Goal: Information Seeking & Learning: Learn about a topic

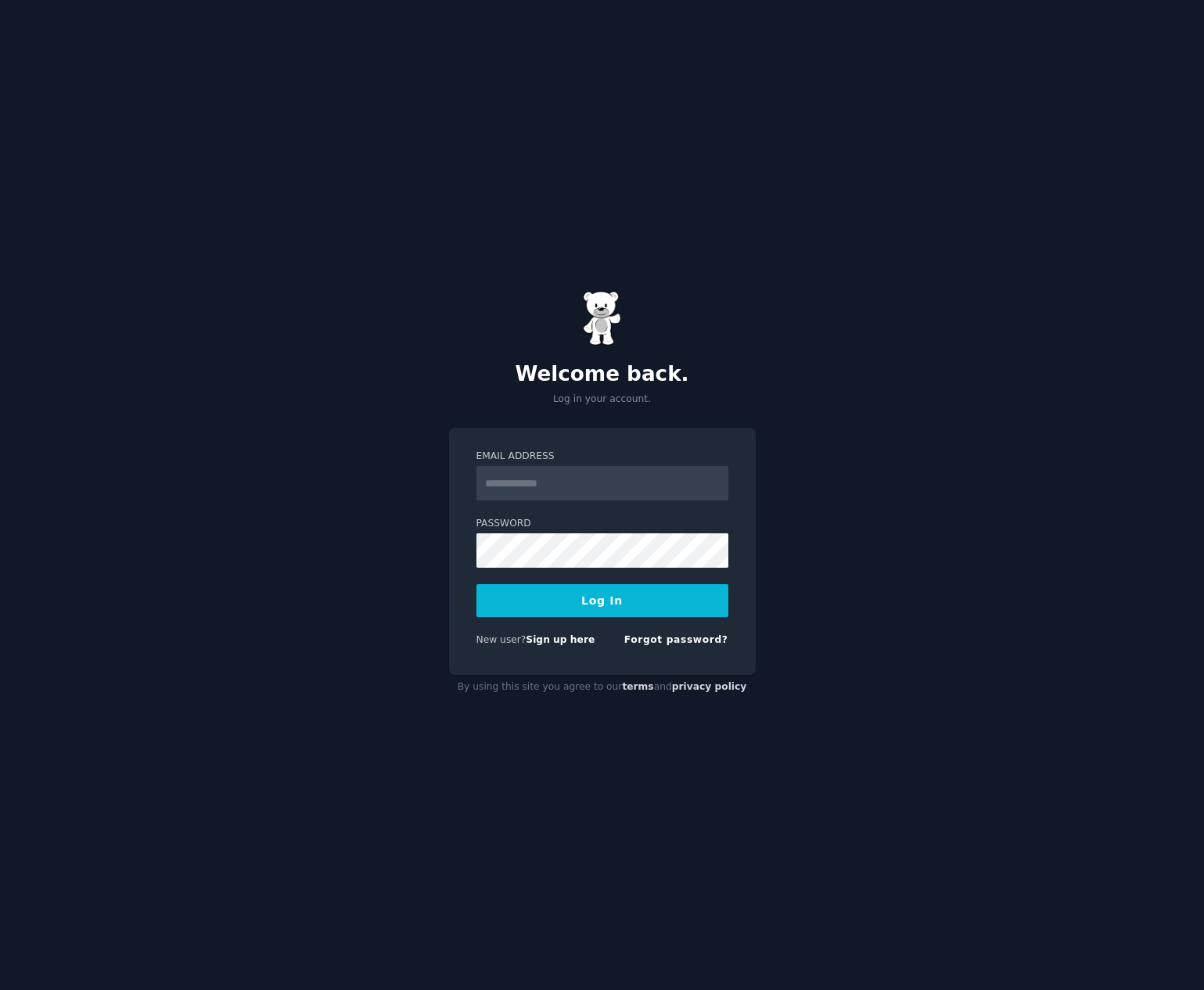
click at [559, 483] on input "Email Address" at bounding box center [602, 483] width 252 height 34
type input "**********"
click at [577, 602] on button "Log In" at bounding box center [602, 600] width 252 height 33
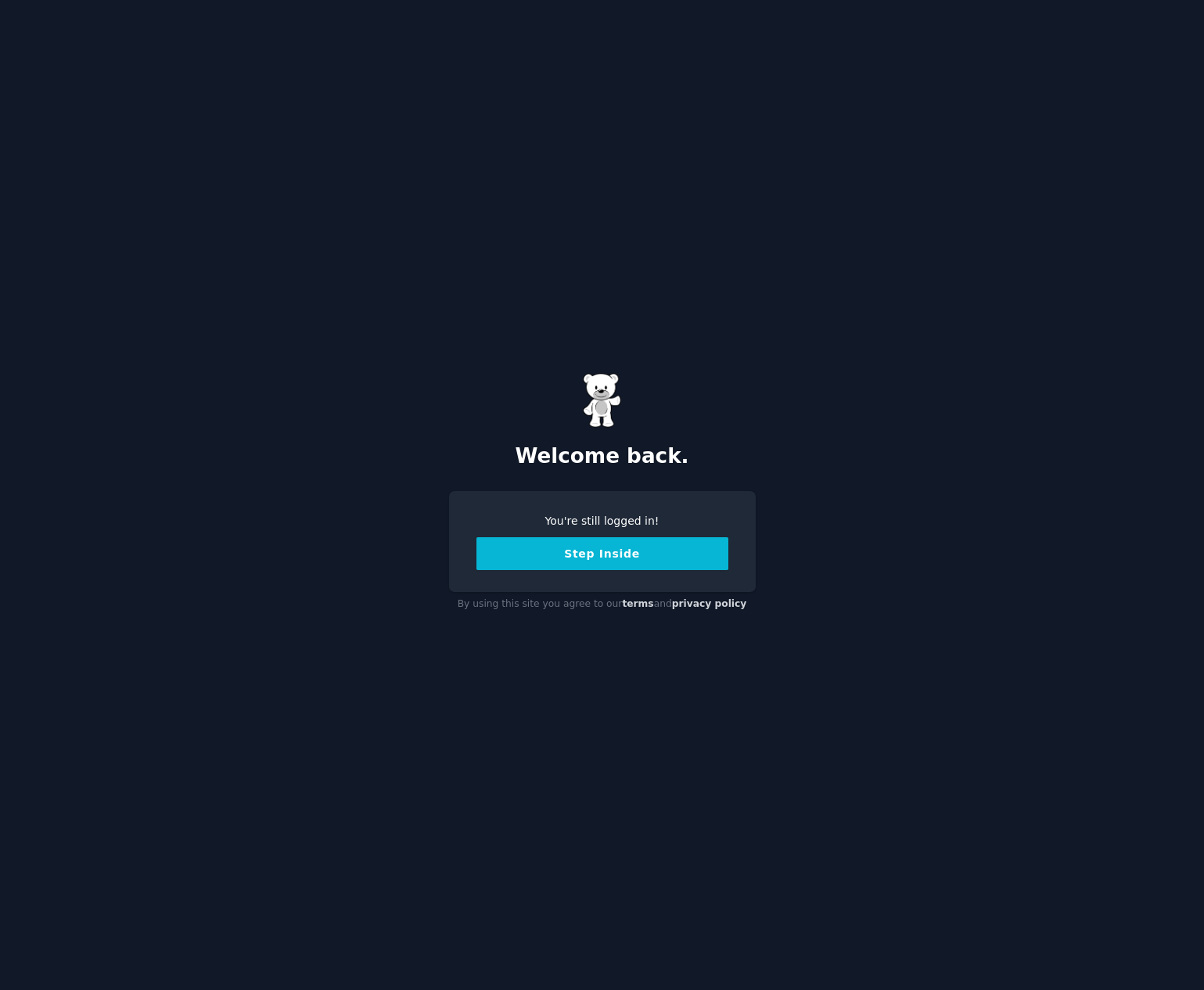
click at [585, 549] on button "Step Inside" at bounding box center [602, 553] width 252 height 33
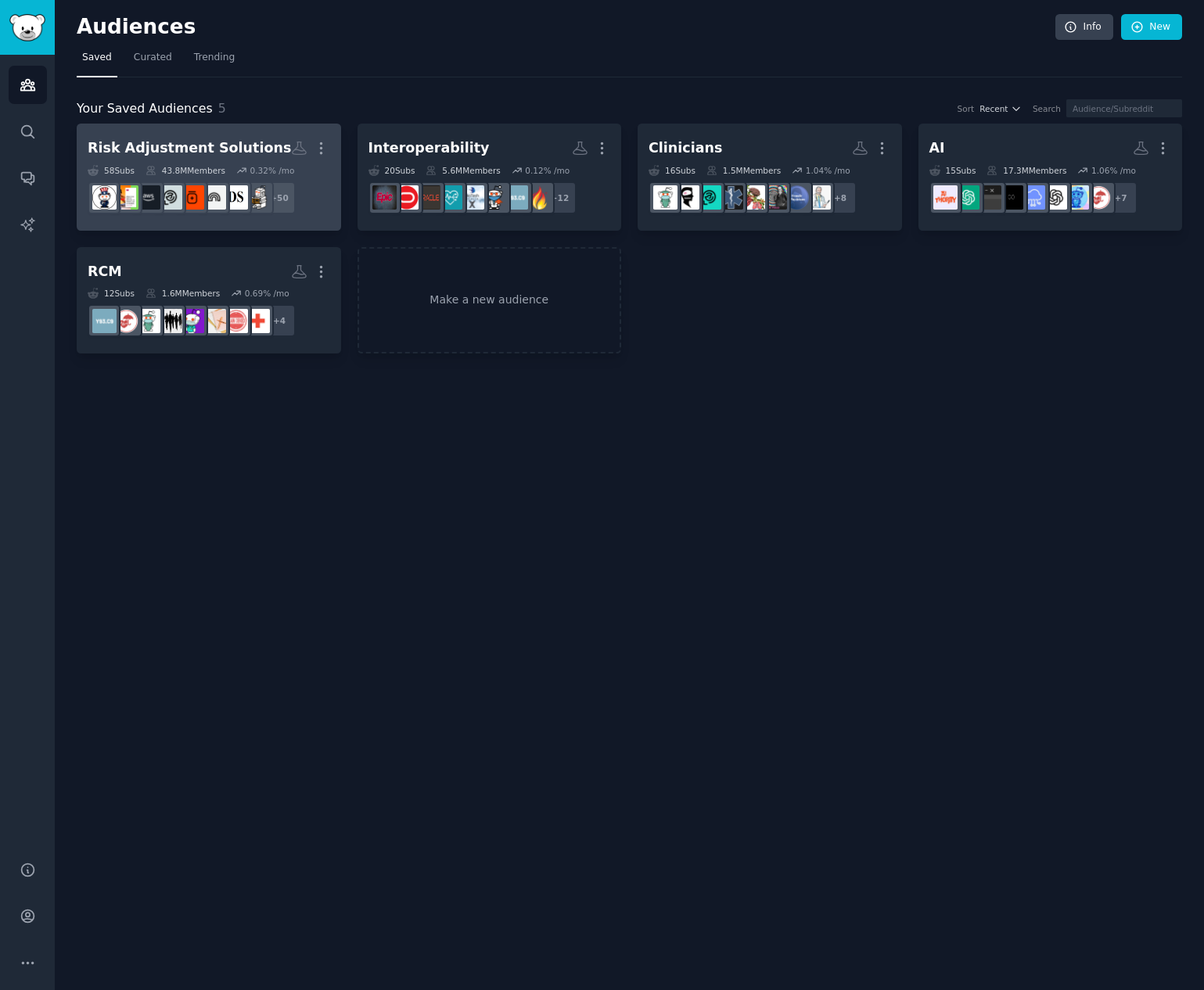
click at [195, 146] on div "Risk Adjustment Solutions" at bounding box center [189, 148] width 203 height 20
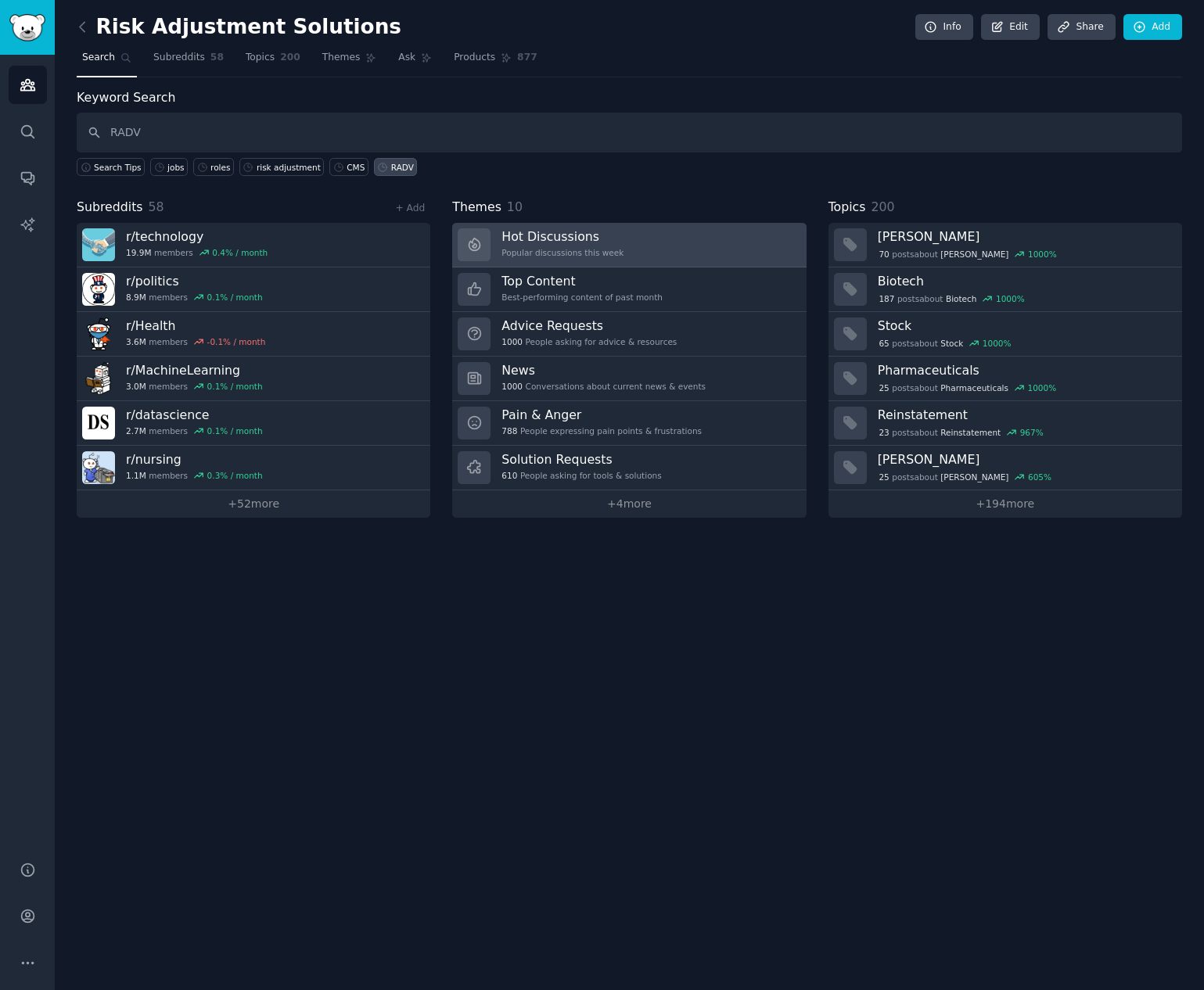
type input "RADV"
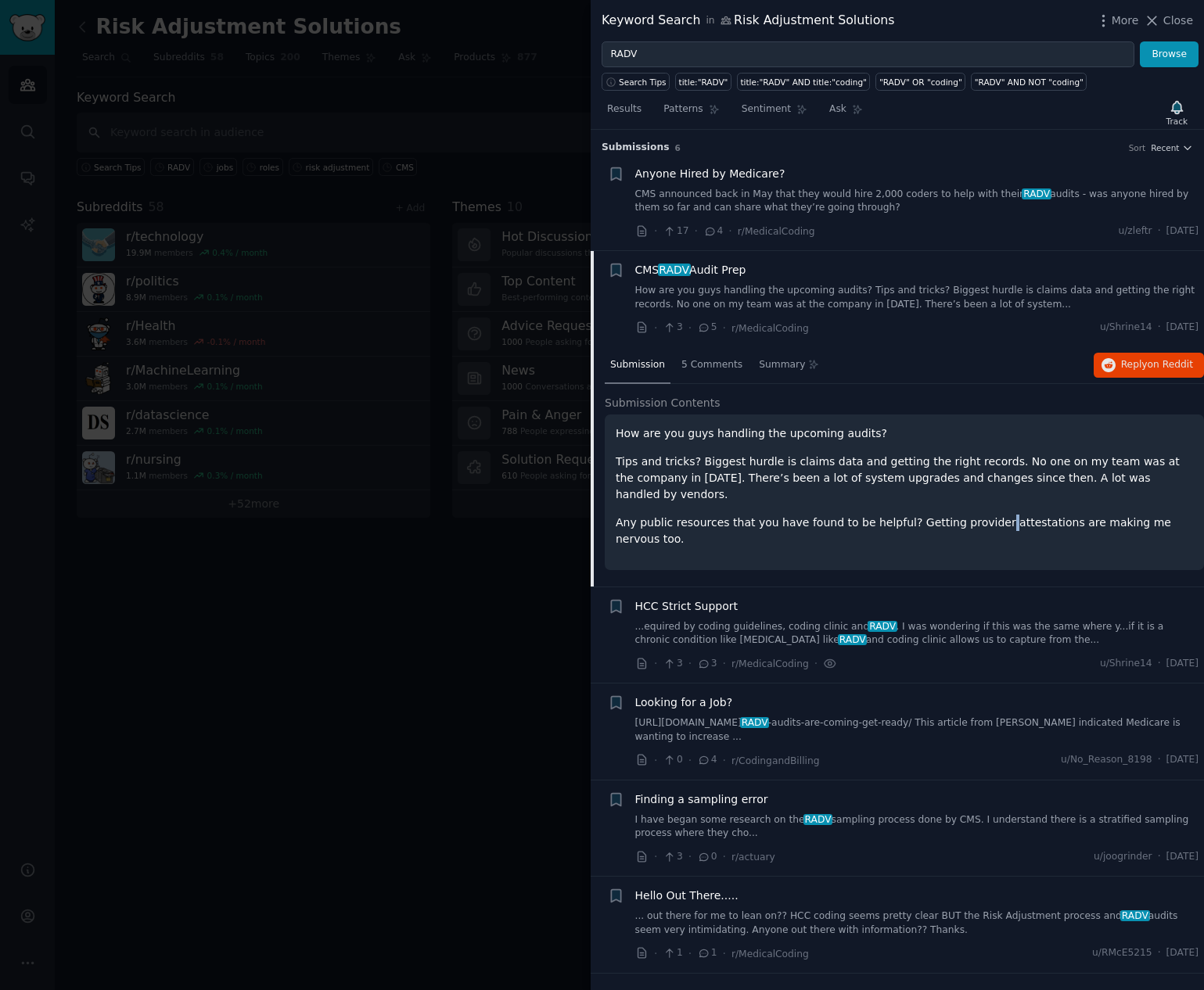
click at [980, 515] on p "Any public resources that you have found to be helpful? Getting provider attest…" at bounding box center [904, 530] width 577 height 33
click at [800, 488] on div "How are you guys handling the upcoming audits? Tips and tricks? Biggest hurdle …" at bounding box center [904, 486] width 577 height 122
click at [724, 368] on span "5 Comments" at bounding box center [712, 365] width 61 height 14
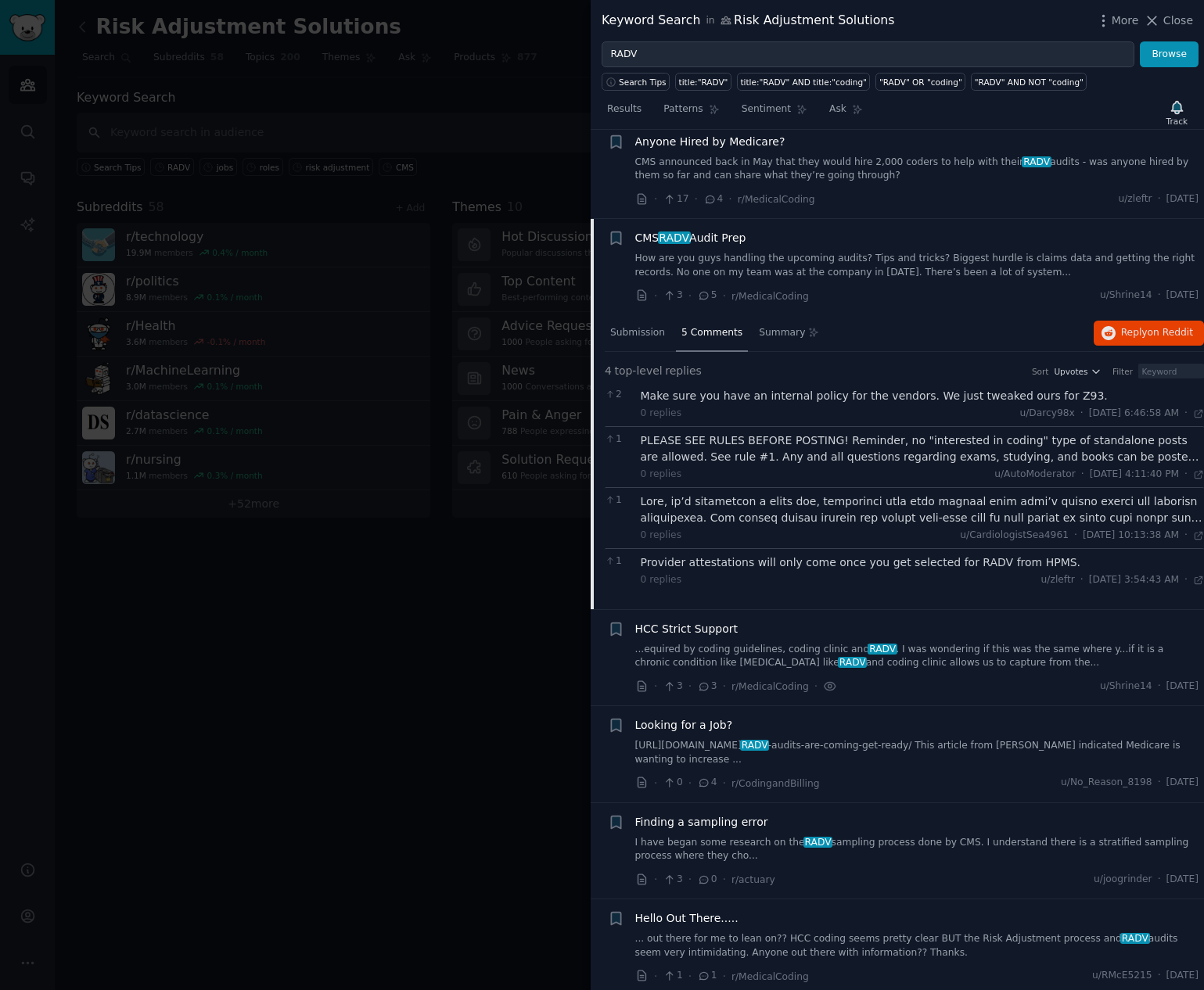
scroll to position [38, 0]
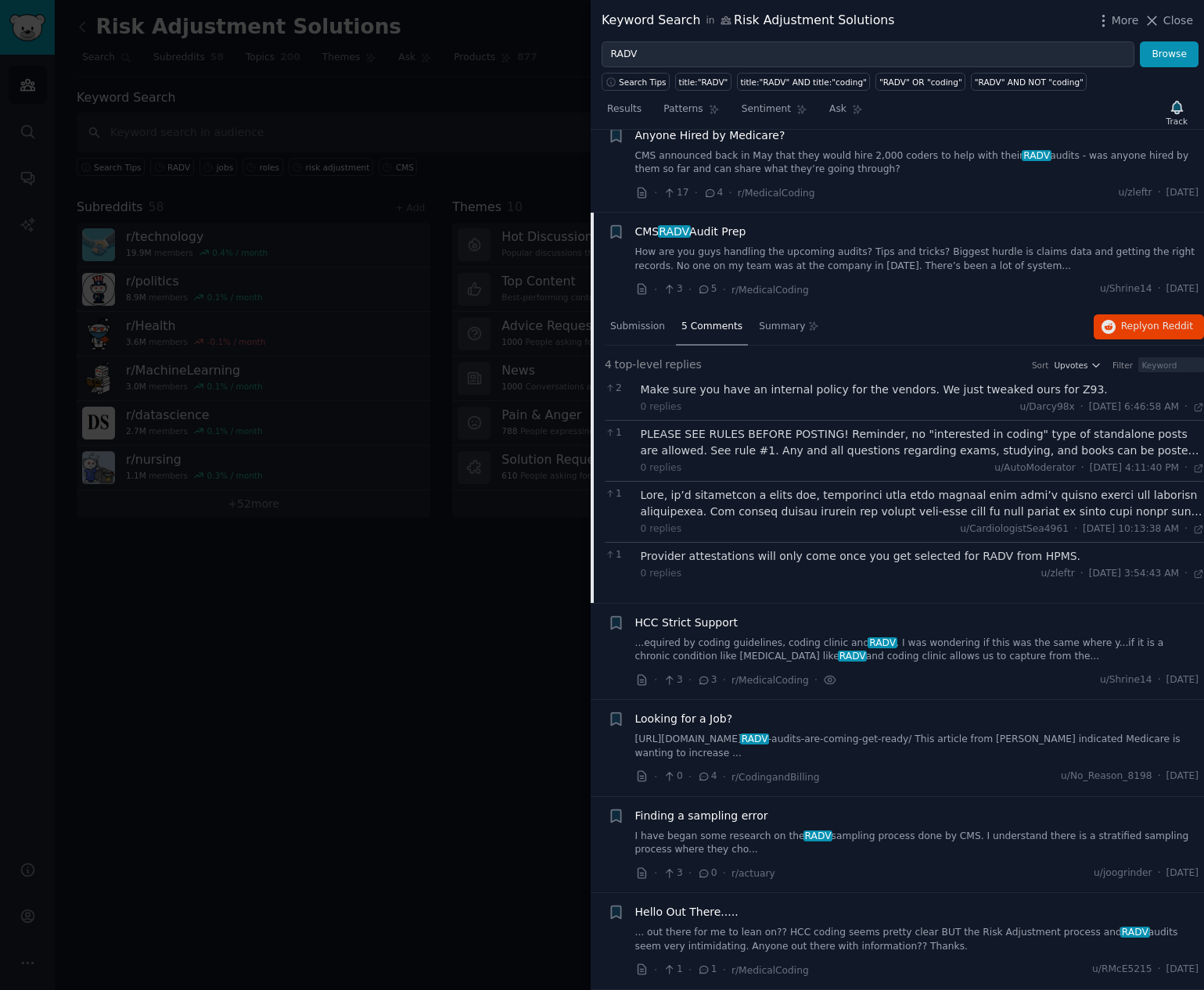
drag, startPoint x: 1060, startPoint y: 861, endPoint x: 1034, endPoint y: 859, distance: 26.1
click at [1060, 861] on div "Finding a sampling error I have began some research on the RADV sampling proces…" at bounding box center [917, 845] width 564 height 74
click at [778, 836] on link "I have began some research on the RADV sampling process done by CMS. I understa…" at bounding box center [917, 842] width 564 height 27
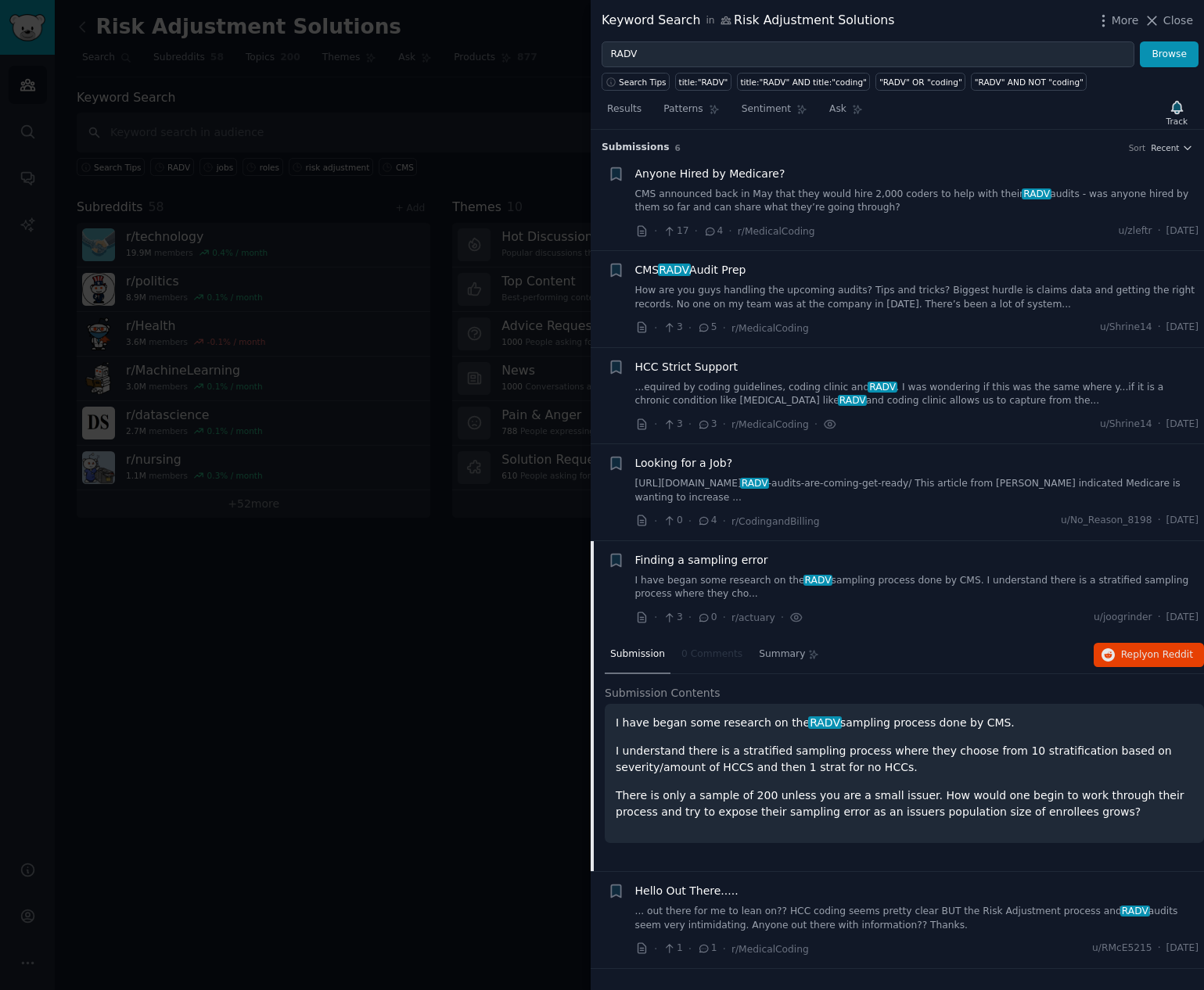
click at [939, 496] on link "https://libmaneducation.com/expanded-medicare-advantage- RADV -audits-are-comin…" at bounding box center [917, 490] width 564 height 27
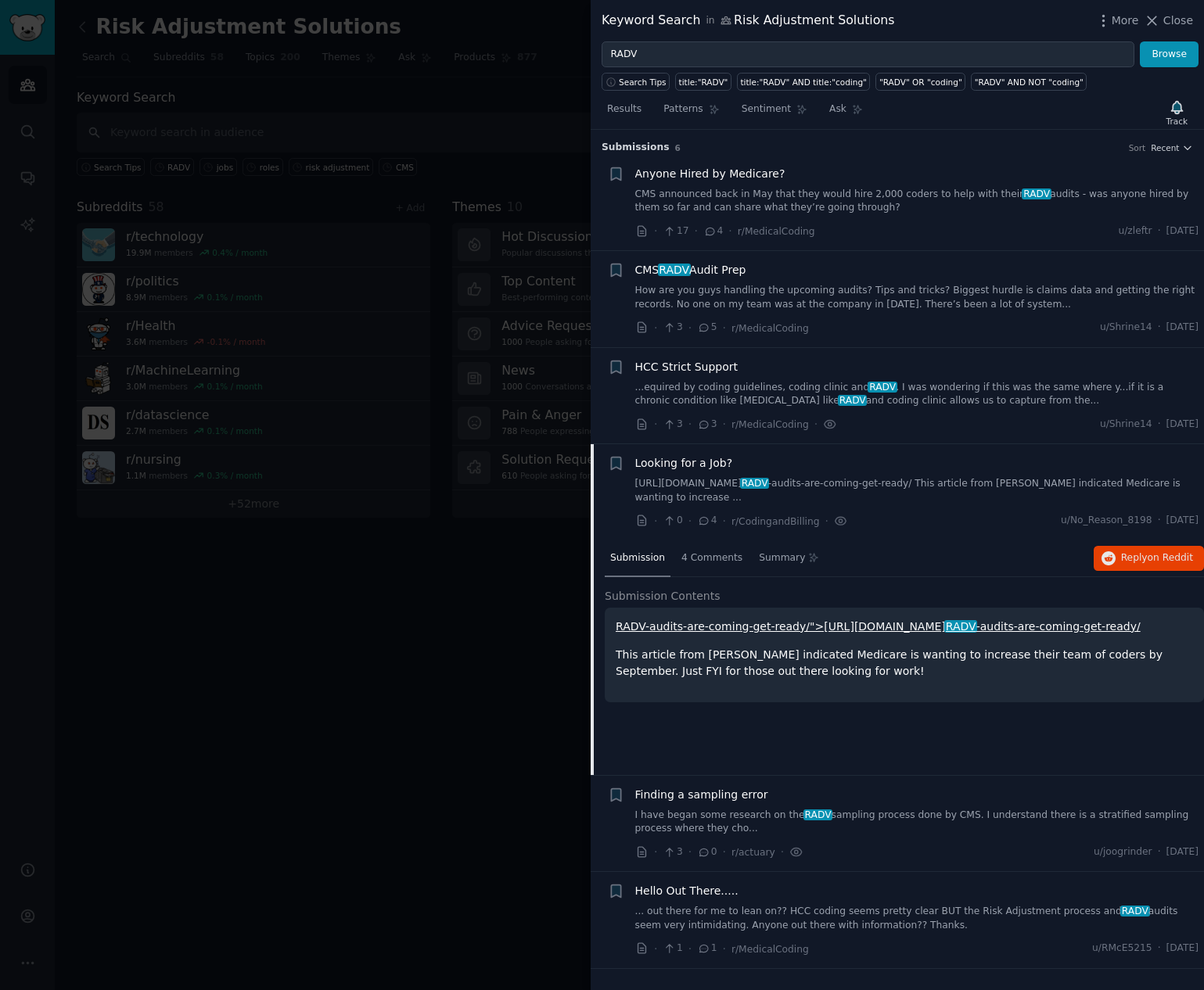
click at [862, 809] on link "I have began some research on the RADV sampling process done by CMS. I understa…" at bounding box center [917, 822] width 564 height 27
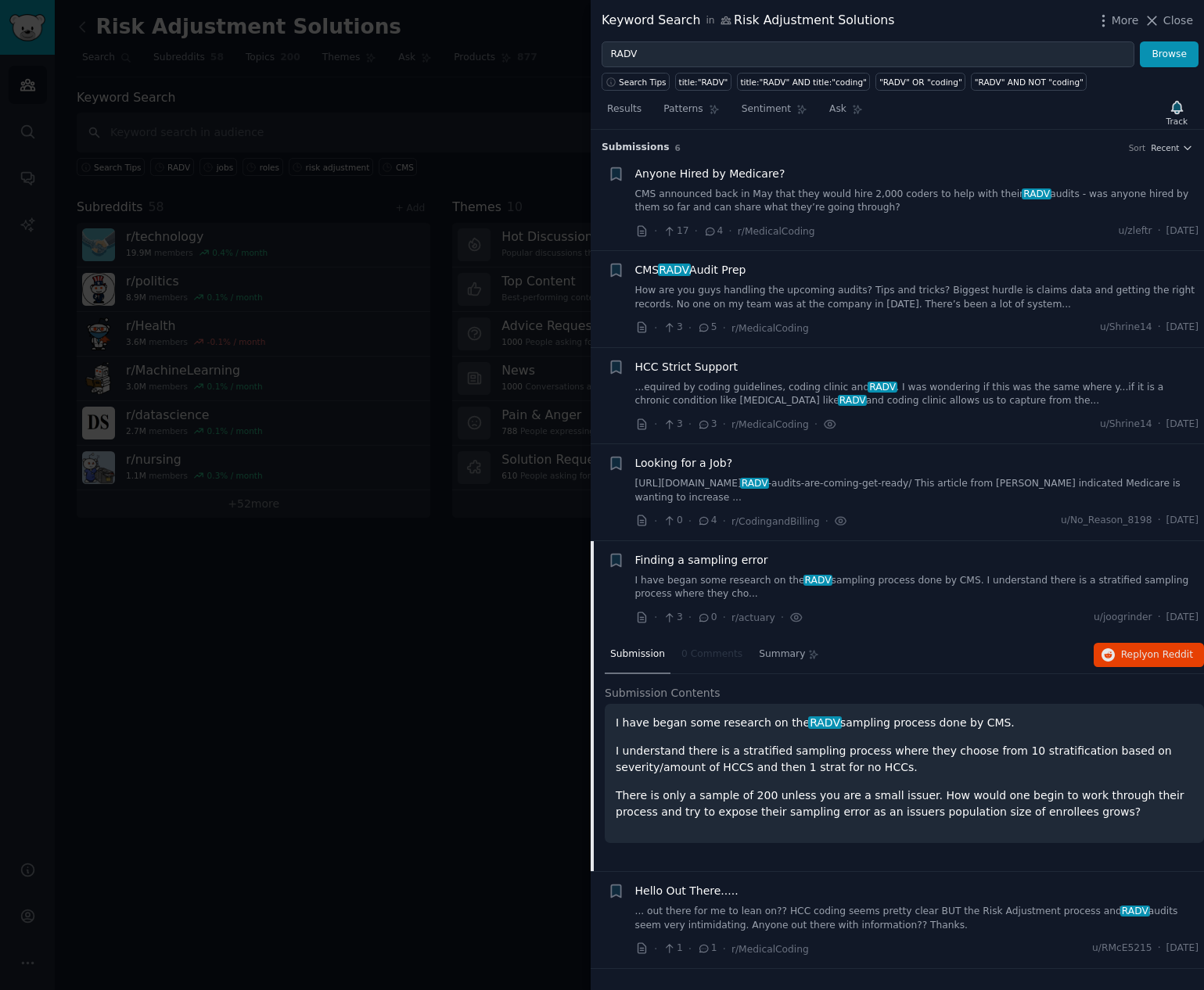
click at [716, 480] on link "https://libmaneducation.com/expanded-medicare-advantage- RADV -audits-are-comin…" at bounding box center [917, 490] width 564 height 27
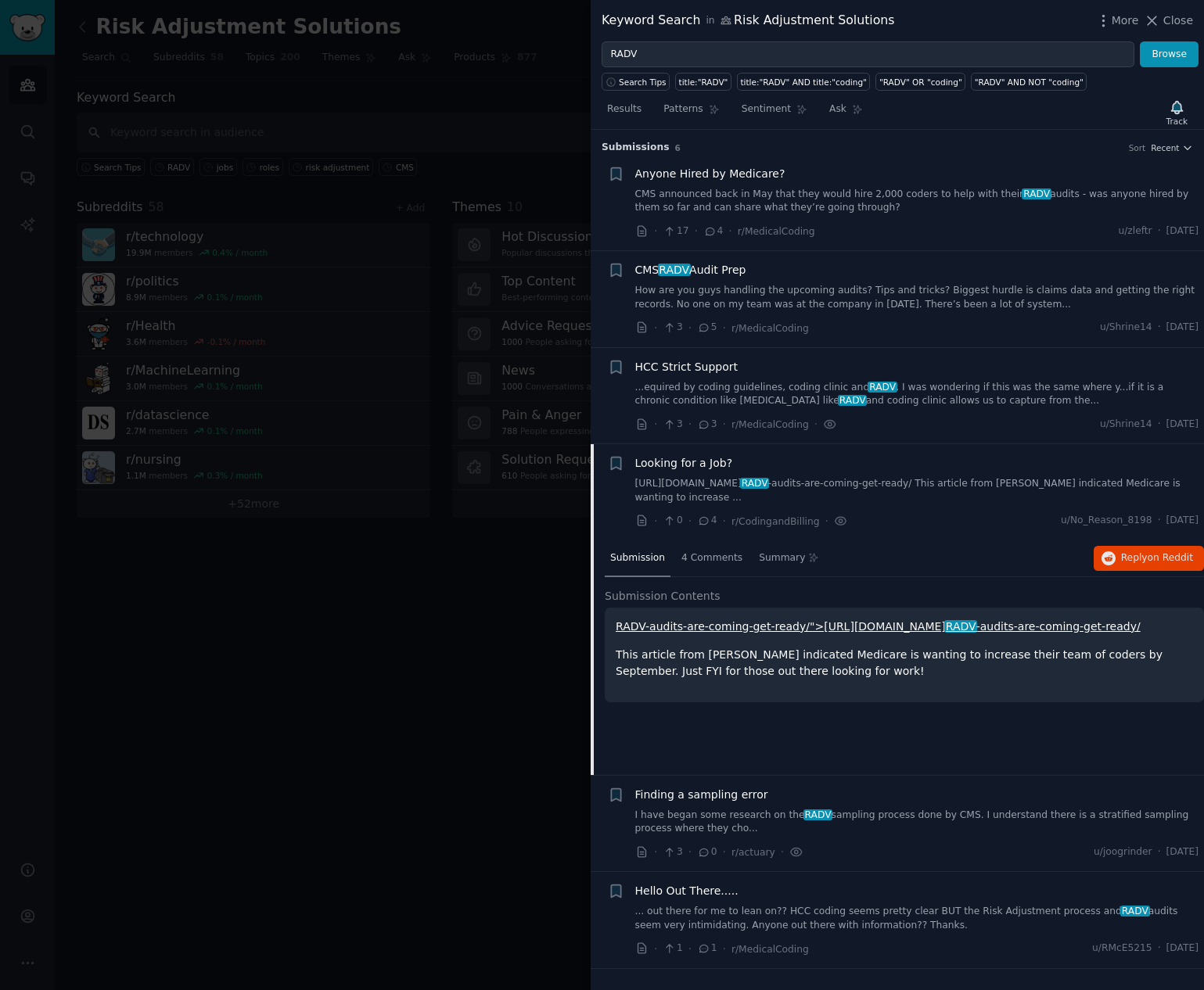
click at [439, 635] on div at bounding box center [602, 495] width 1204 height 990
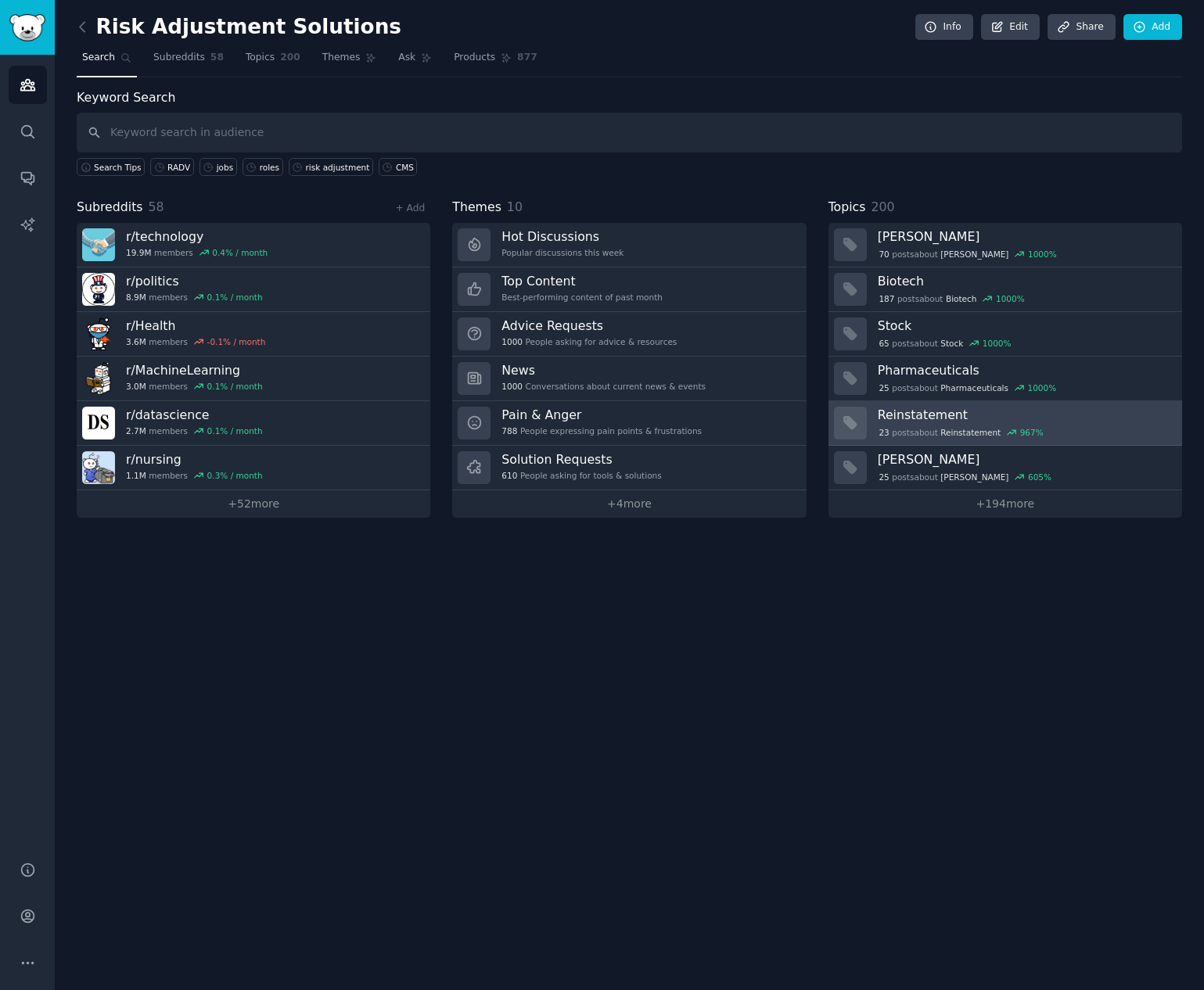
click at [947, 415] on h3 "Reinstatement" at bounding box center [1025, 415] width 294 height 17
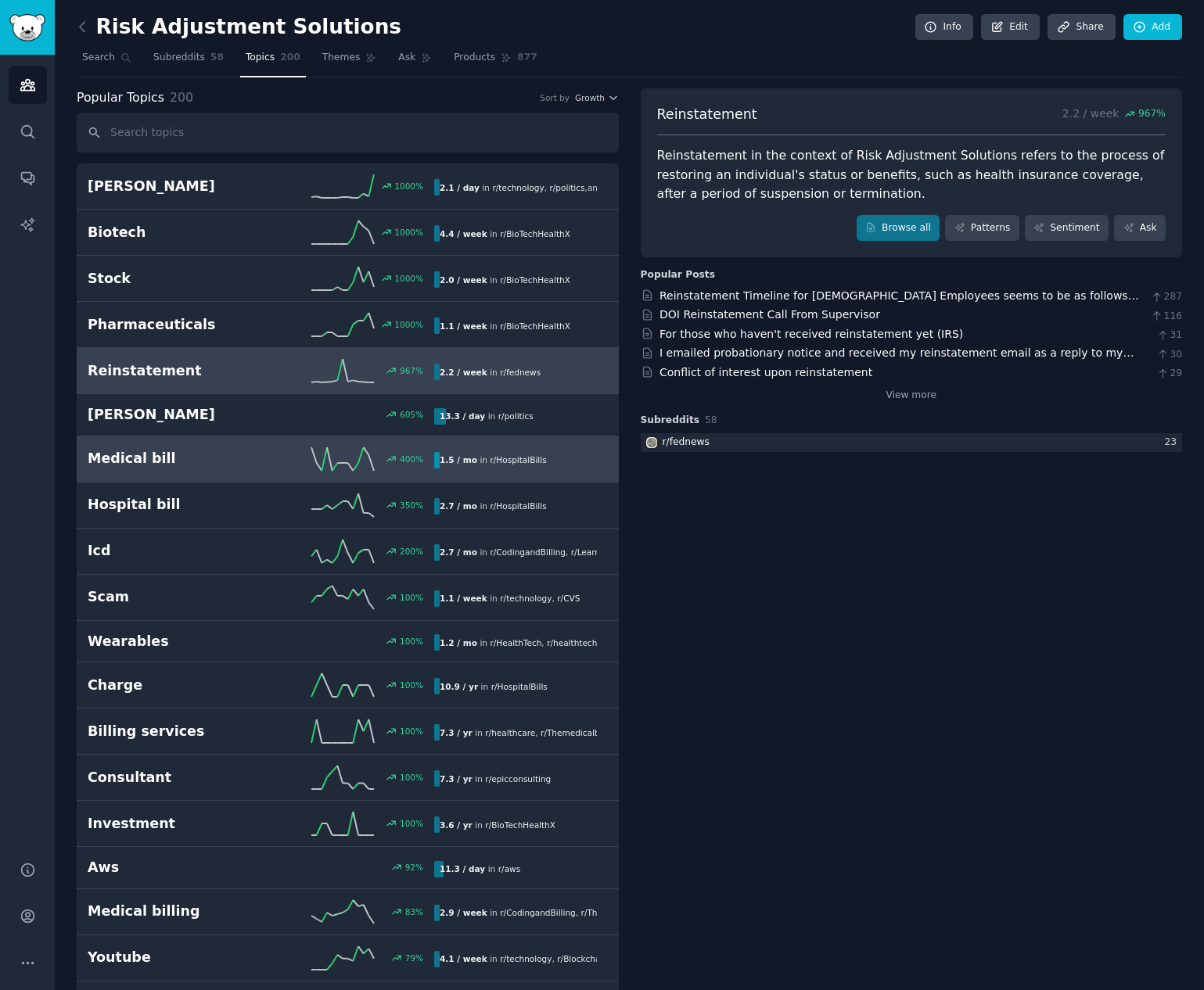
click at [207, 468] on div "Medical bill 400 % 1.5 / mo in r/ HospitalBills" at bounding box center [347, 459] width 520 height 23
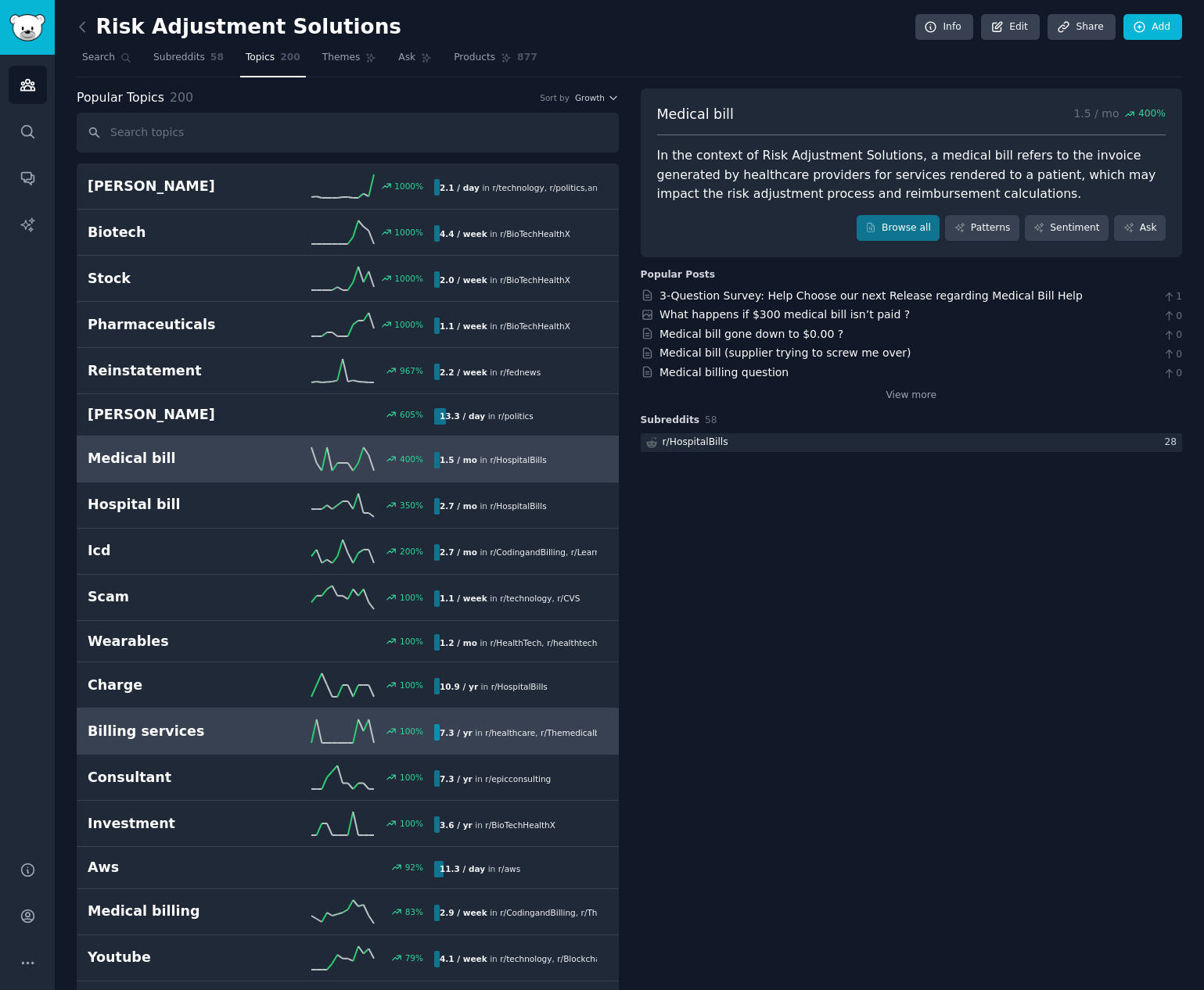
click at [200, 717] on link "Billing services 100 % 7.3 / yr in r/ healthcare , r/ Themedicalbilling" at bounding box center [348, 732] width 543 height 46
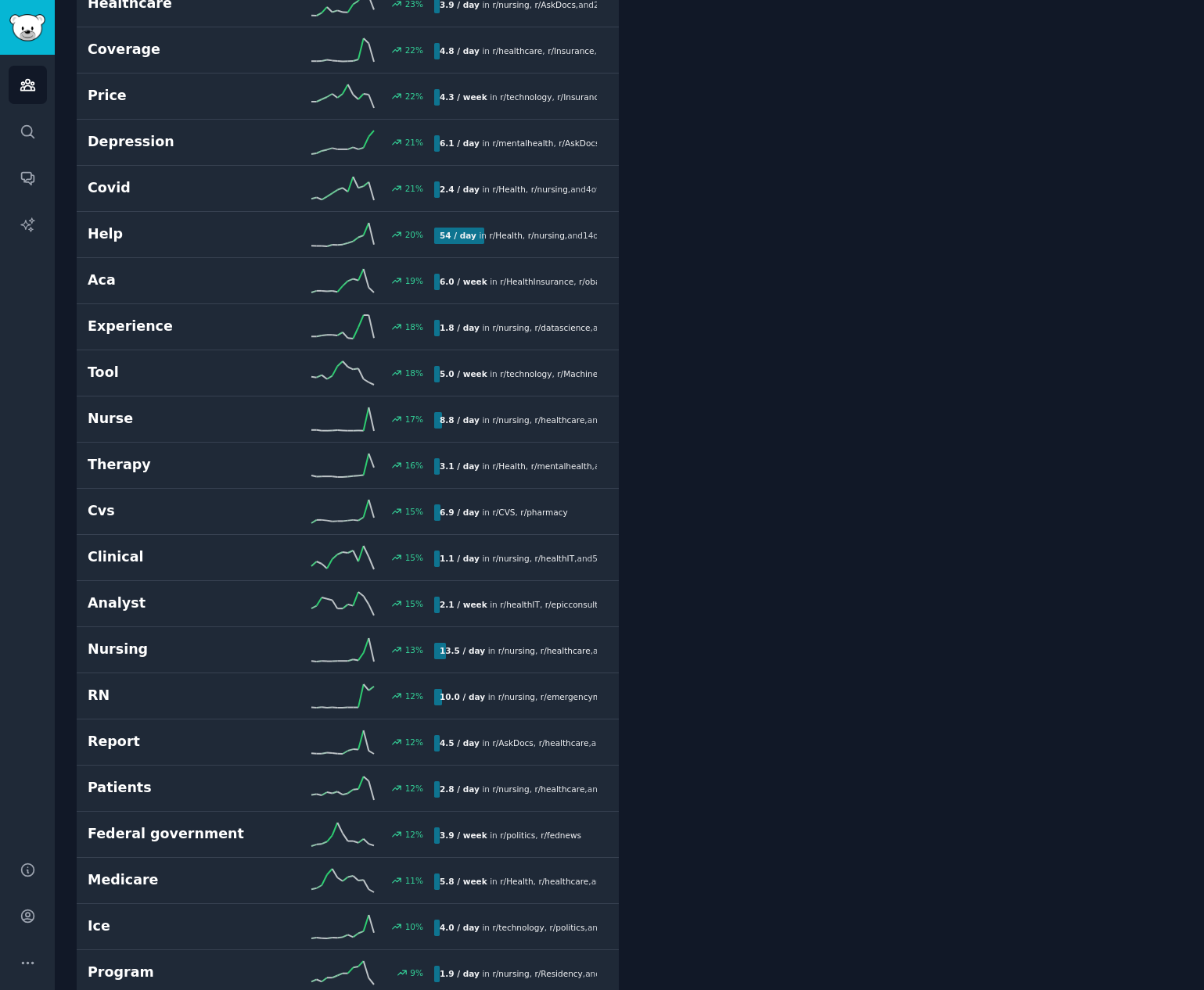
scroll to position [2768, 0]
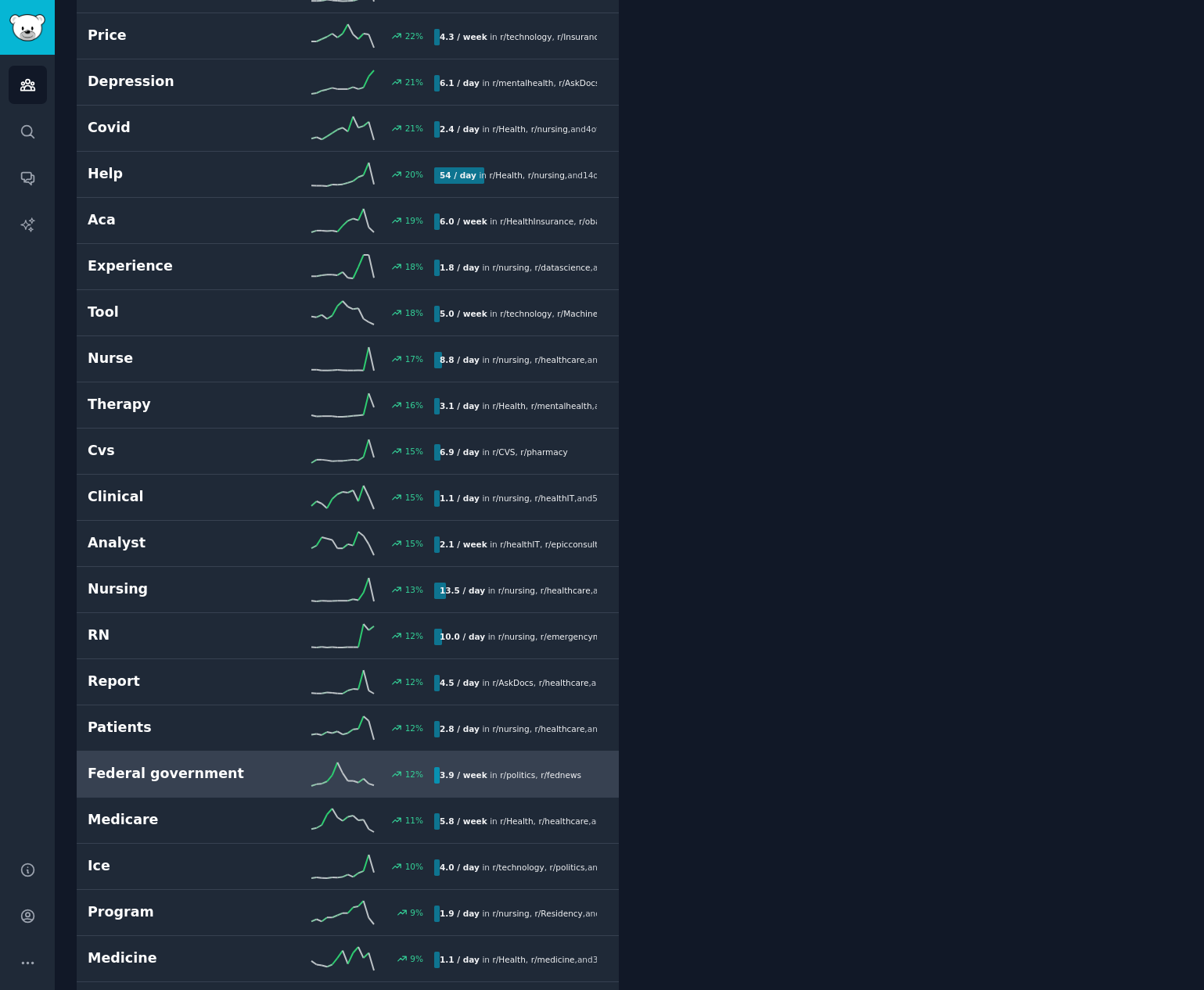
click at [223, 780] on h2 "Federal government" at bounding box center [174, 774] width 174 height 20
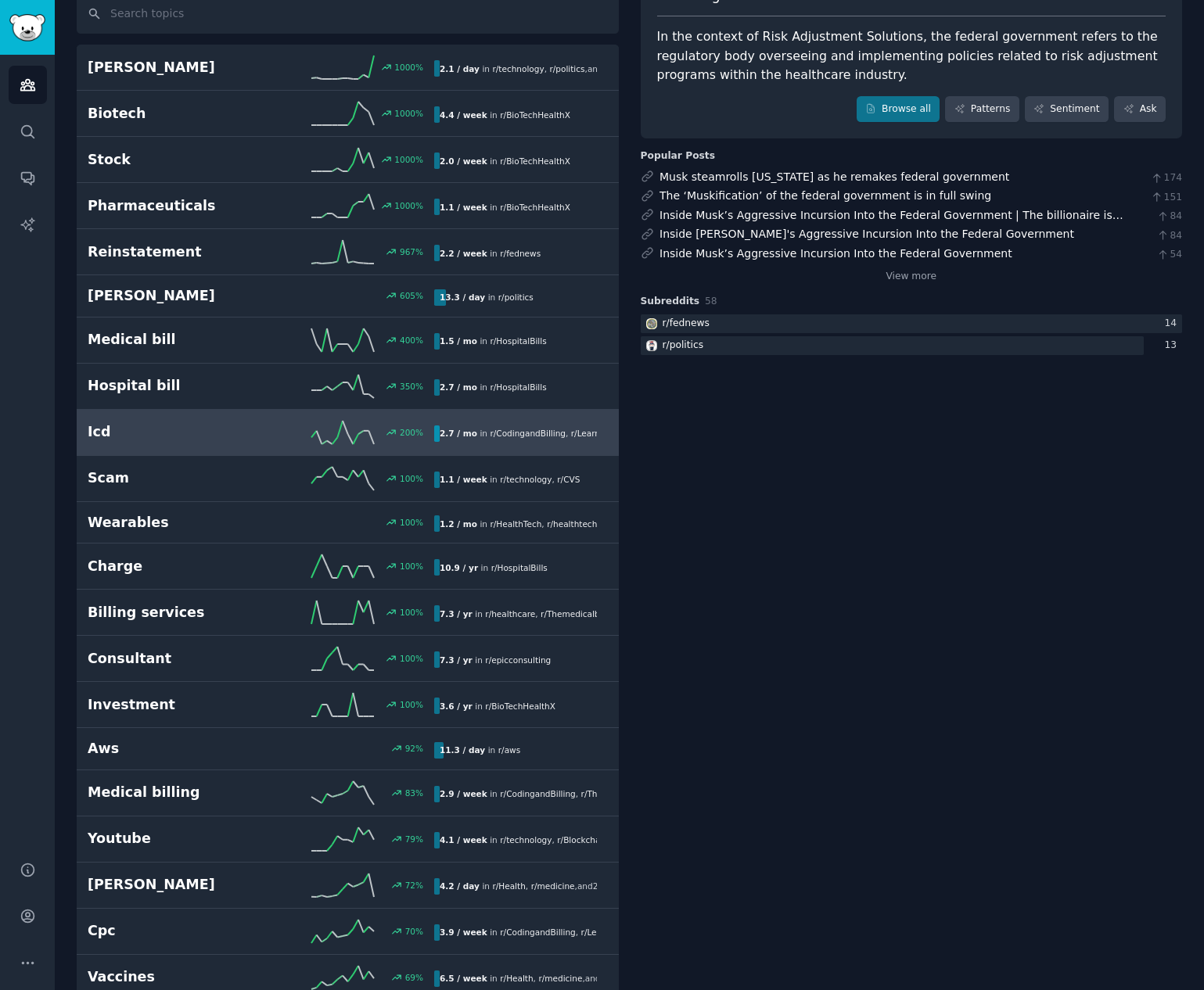
scroll to position [125, 0]
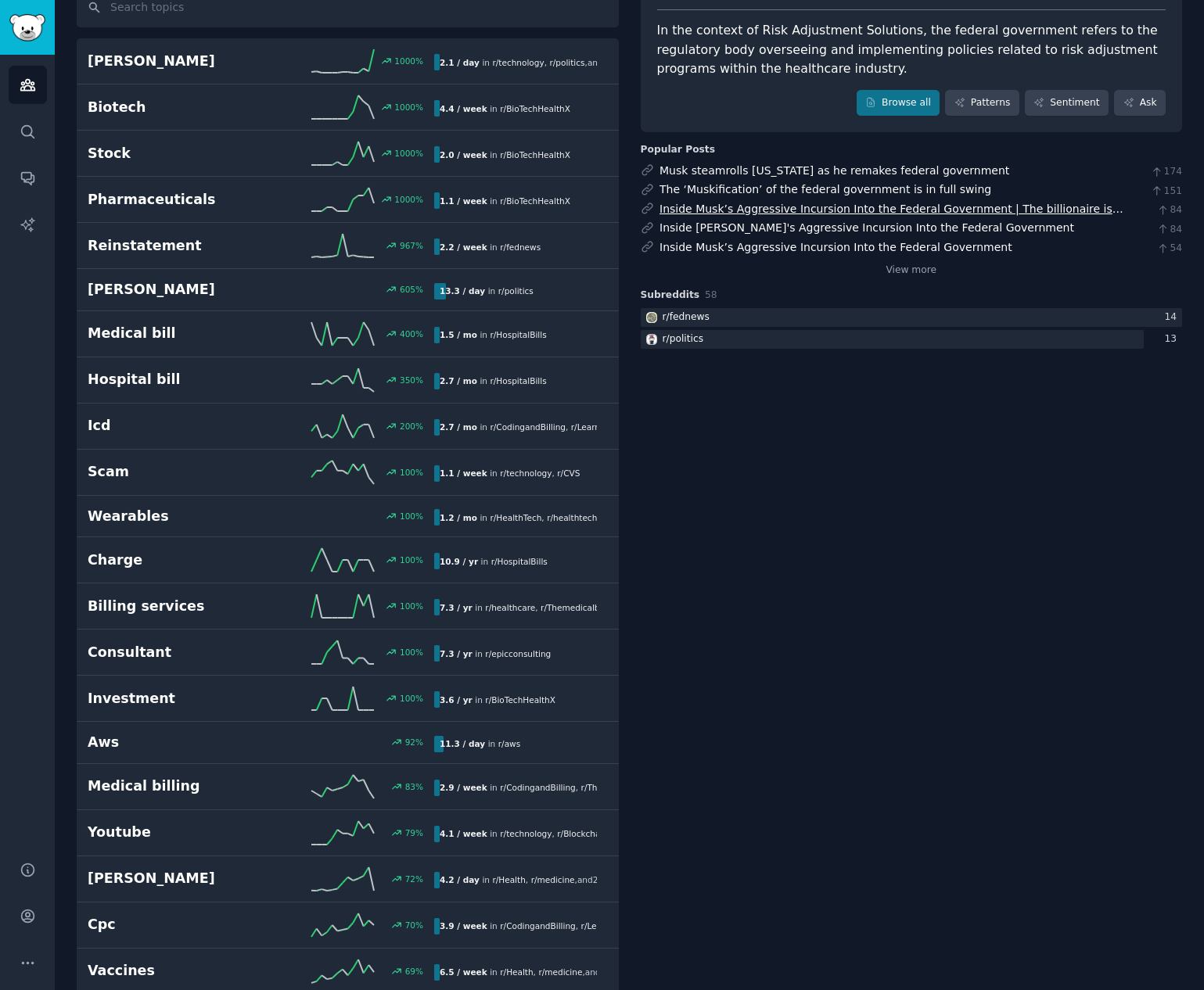
click at [714, 207] on link "Inside Musk’s Aggressive Incursion Into the Federal Government | The billionair…" at bounding box center [891, 225] width 464 height 46
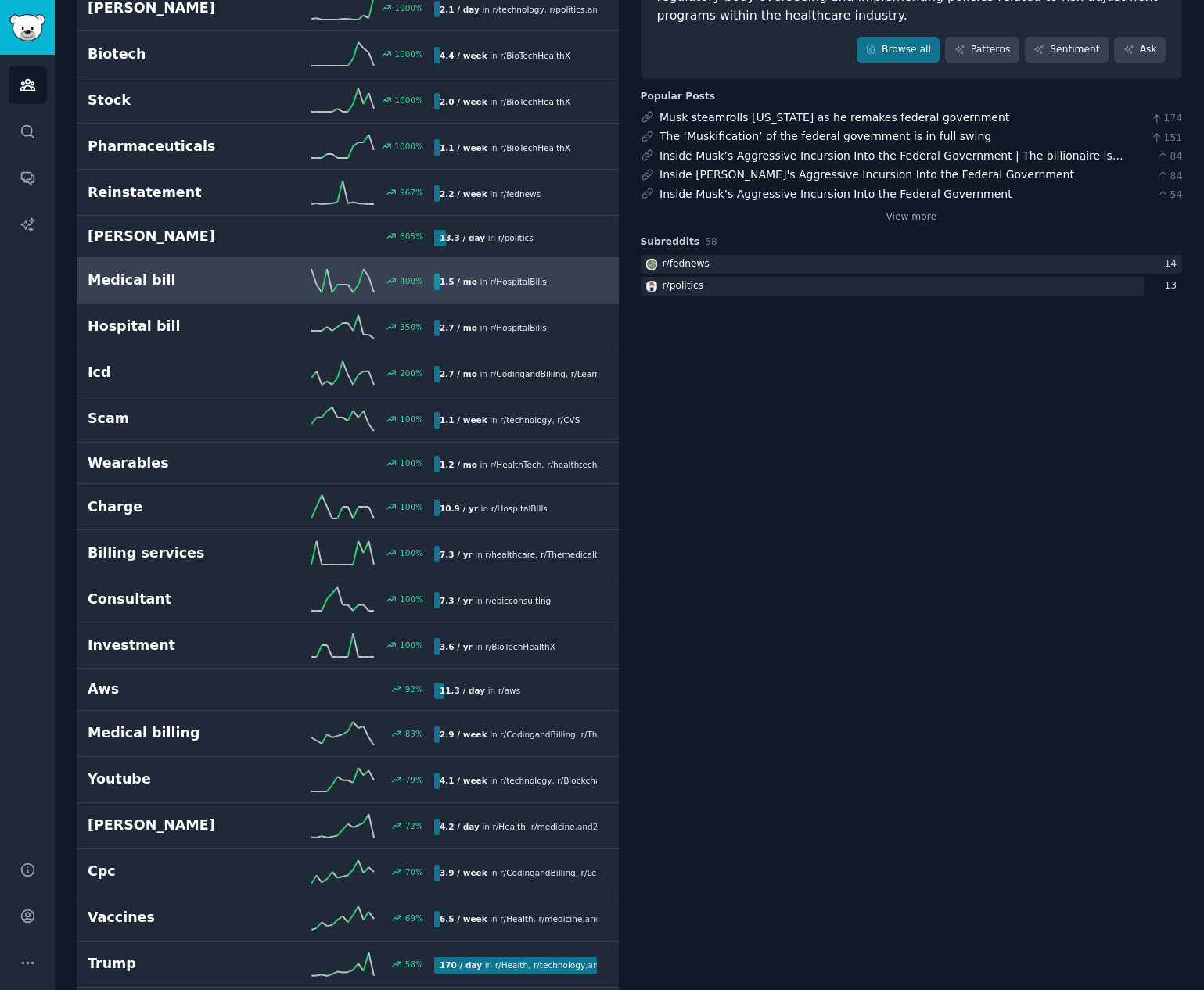
scroll to position [0, 0]
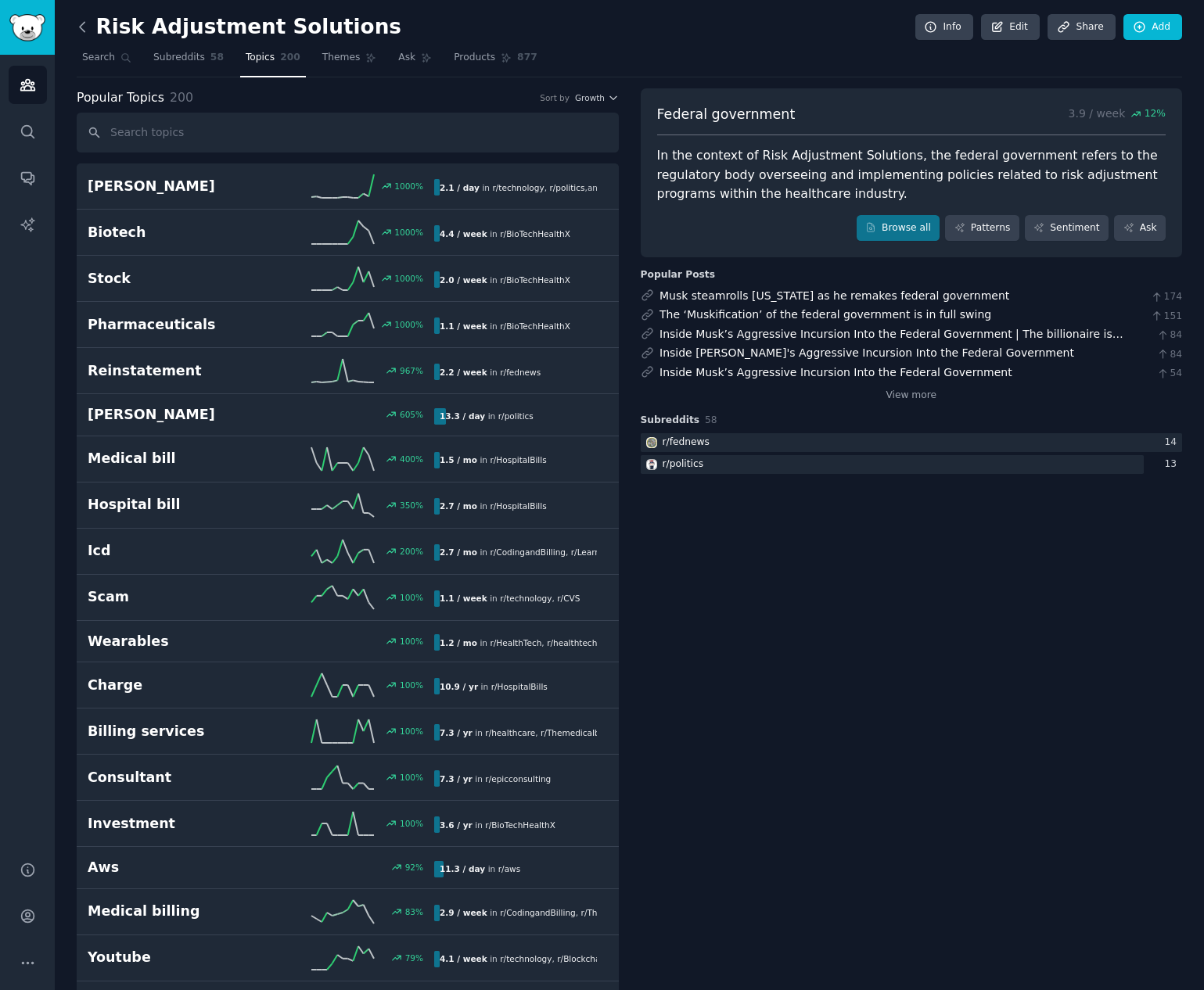
click at [82, 27] on icon at bounding box center [83, 27] width 17 height 17
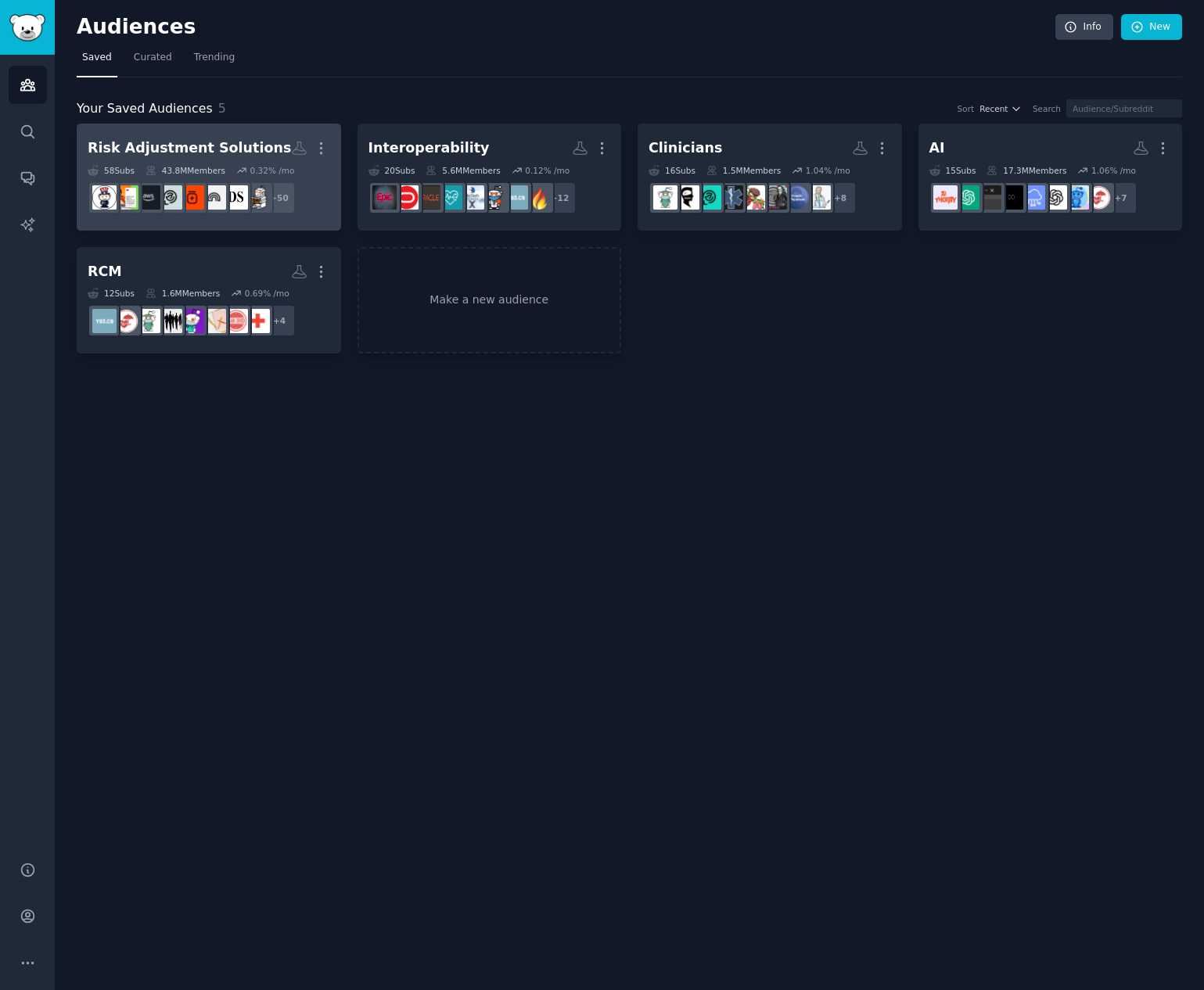
click at [226, 139] on div "Risk Adjustment Solutions" at bounding box center [189, 148] width 203 height 20
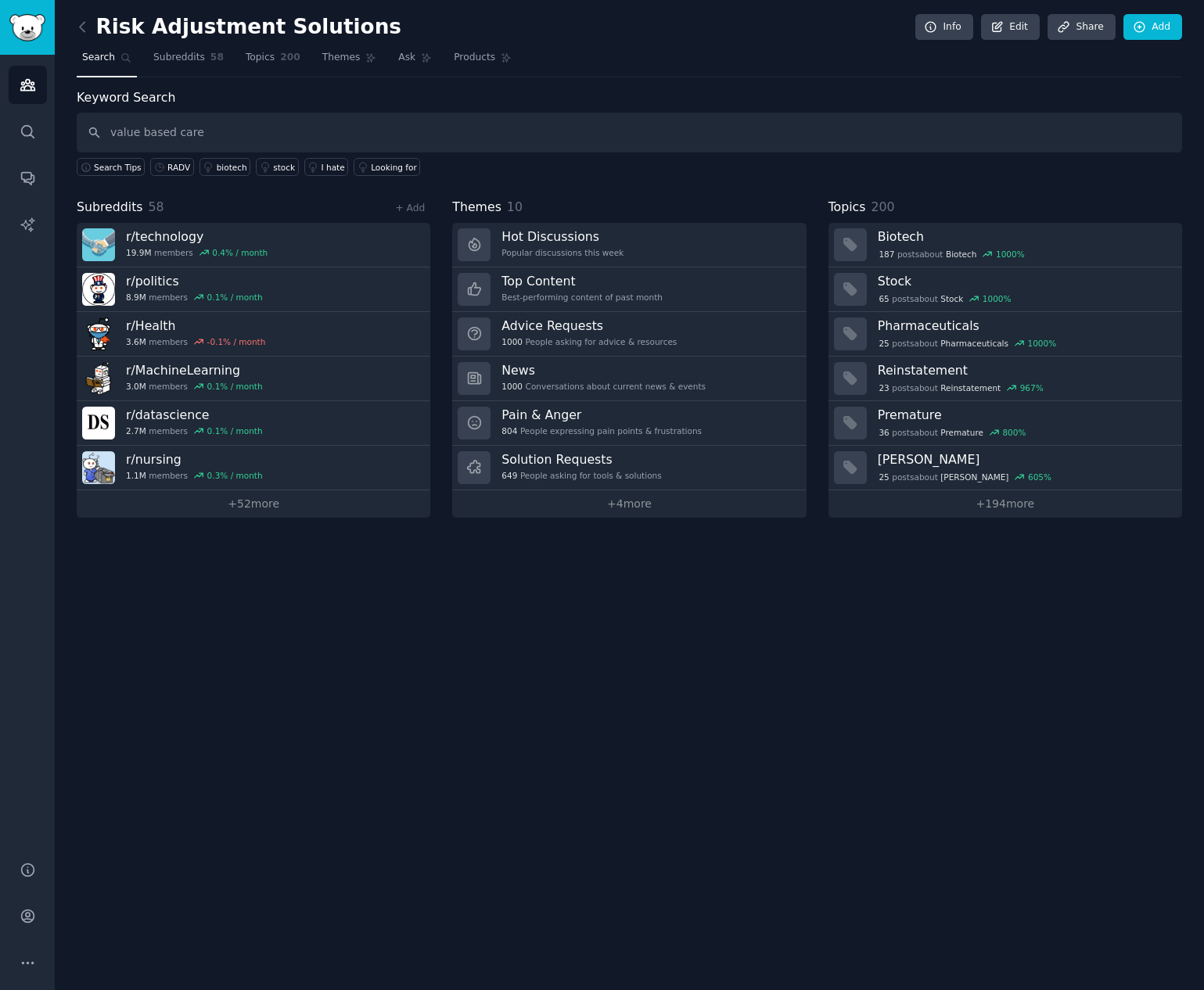
type input "value based care"
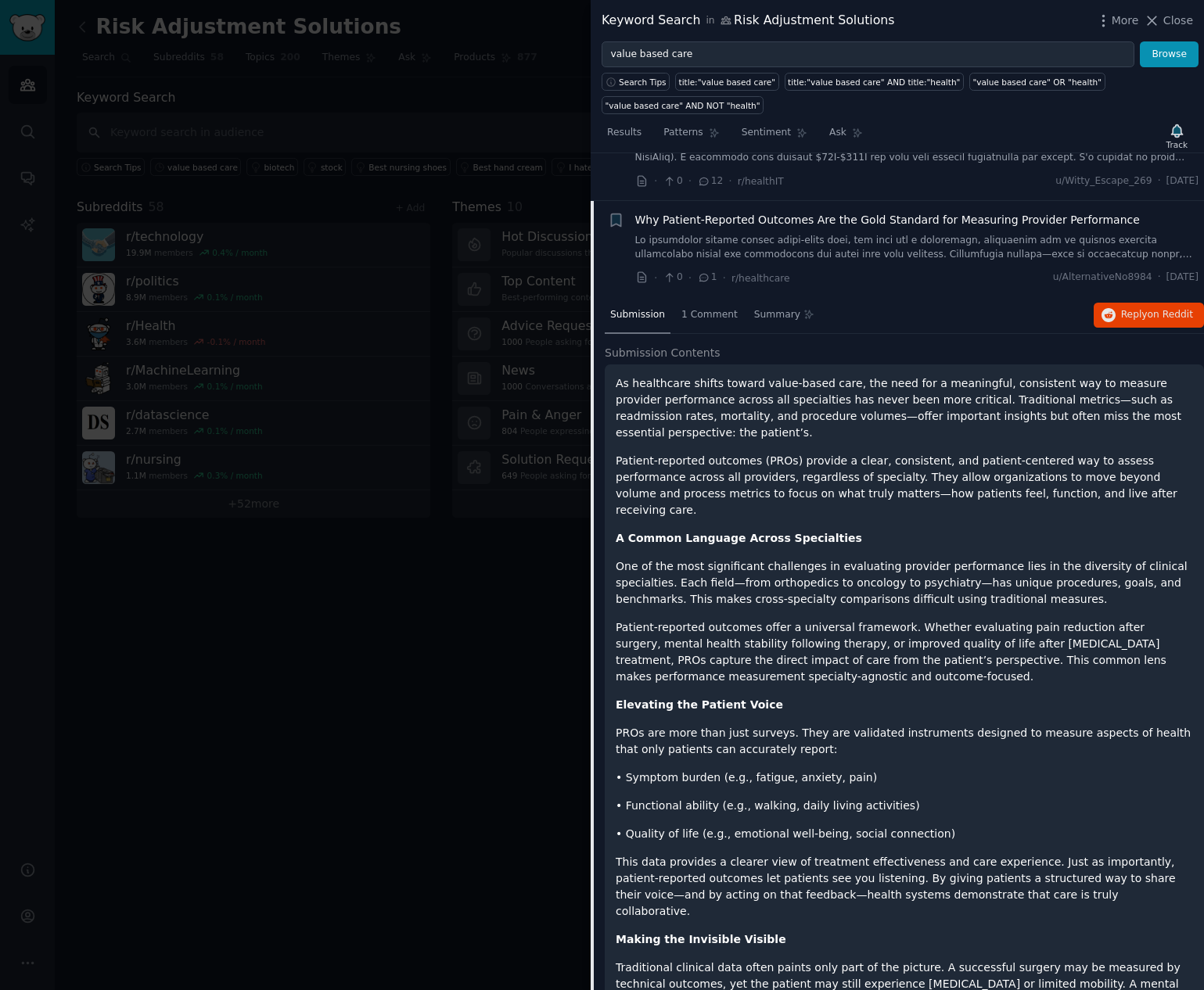
scroll to position [89, 0]
